Goal: Task Accomplishment & Management: Use online tool/utility

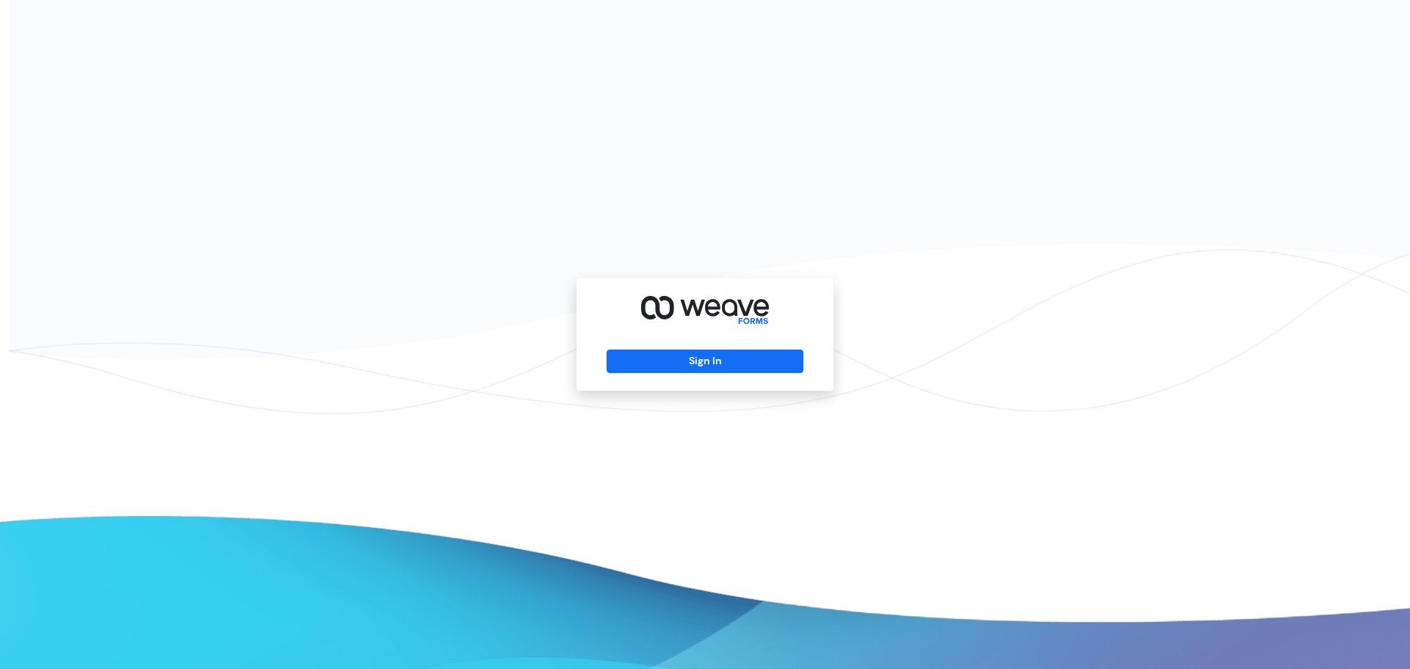
click at [1025, 165] on div "Sign In" at bounding box center [705, 334] width 1410 height 669
click at [778, 369] on button "Sign In" at bounding box center [705, 362] width 196 height 24
